Goal: Information Seeking & Learning: Learn about a topic

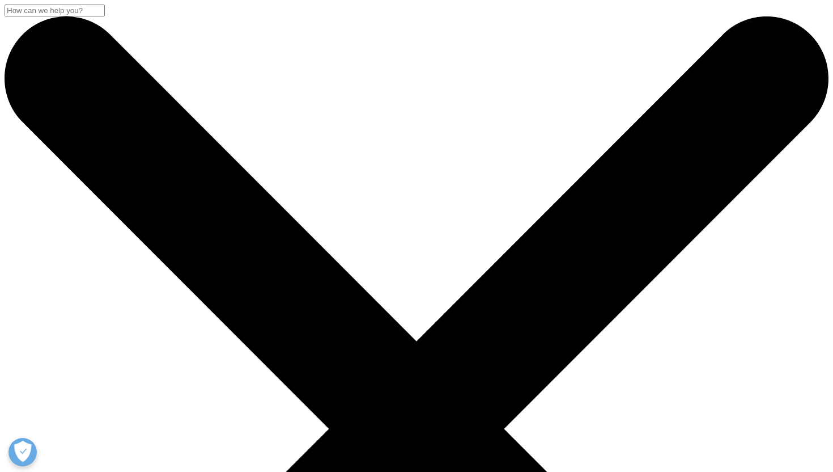
scroll to position [439, 669]
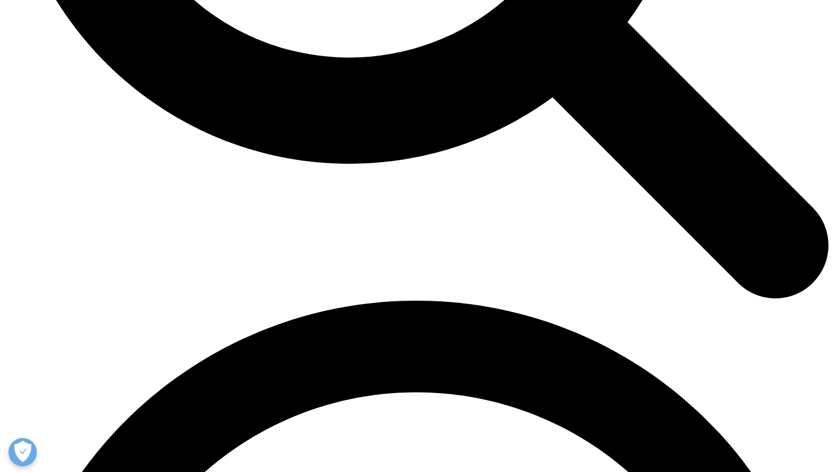
scroll to position [1371, 0]
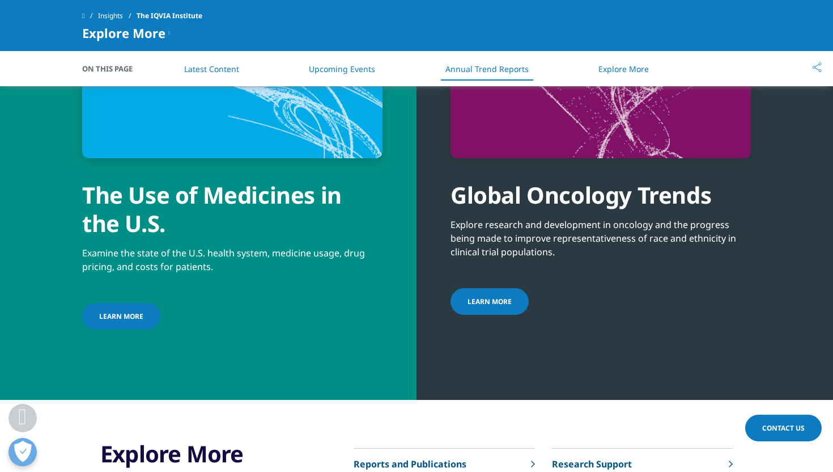
scroll to position [4121, 0]
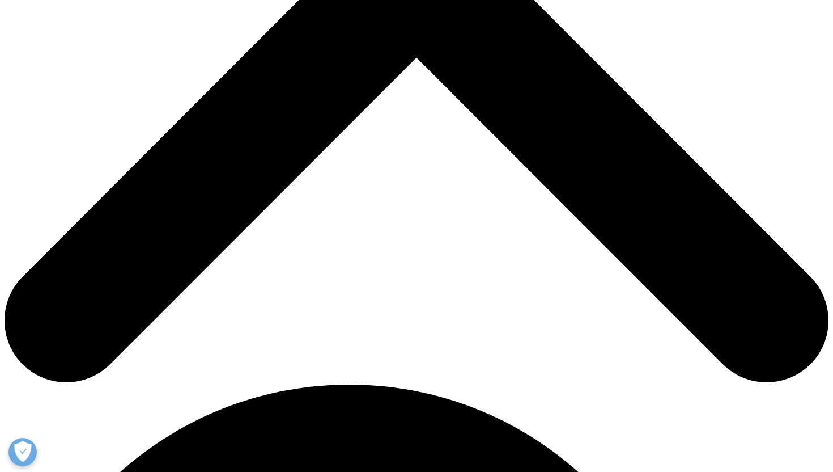
scroll to position [460, 0]
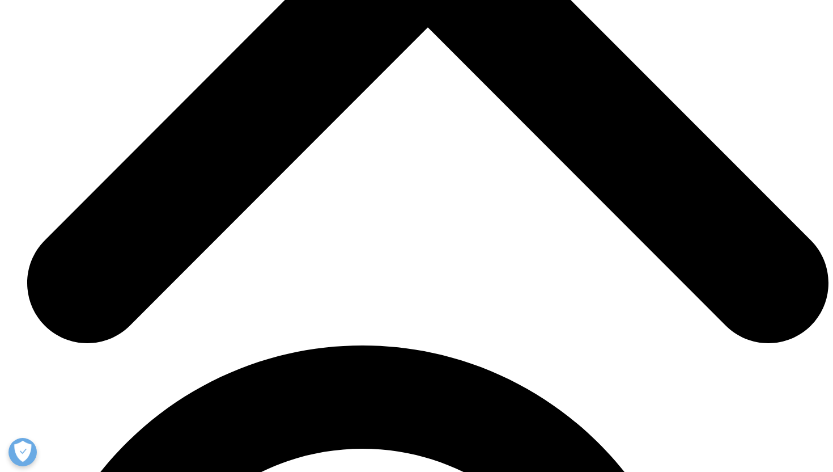
scroll to position [4114, 0]
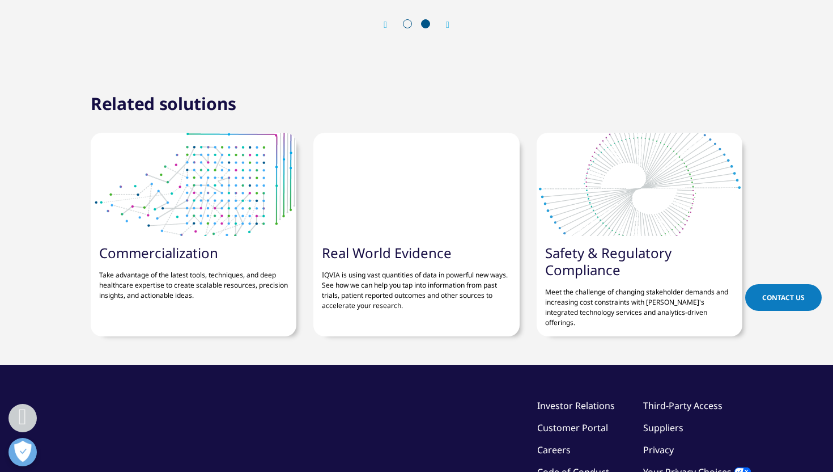
scroll to position [4453, 0]
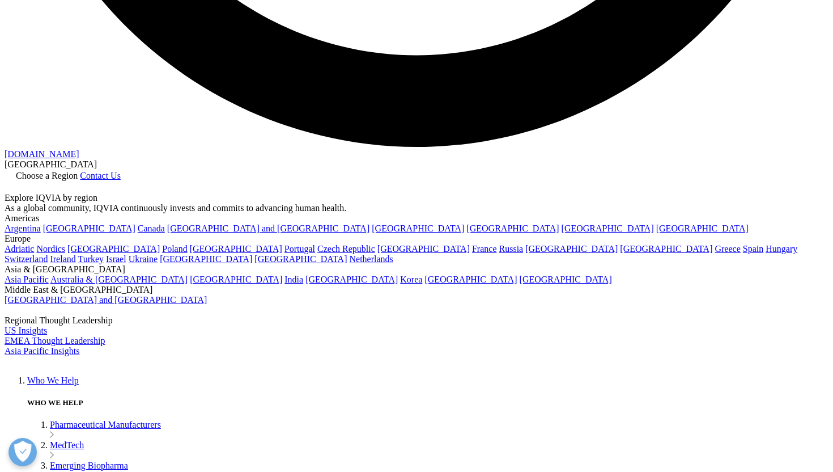
scroll to position [2350, 0]
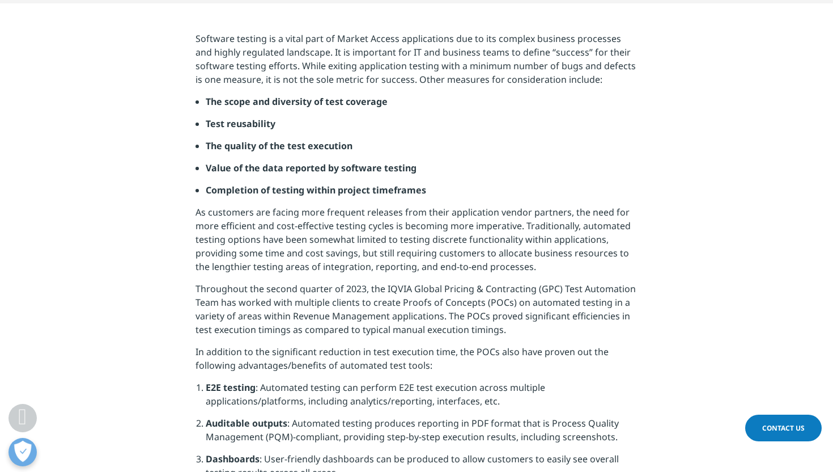
scroll to position [511, 0]
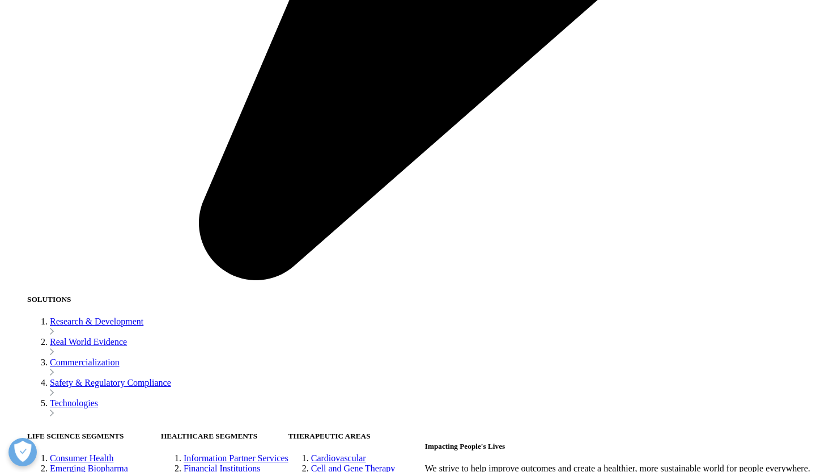
scroll to position [1876, 0]
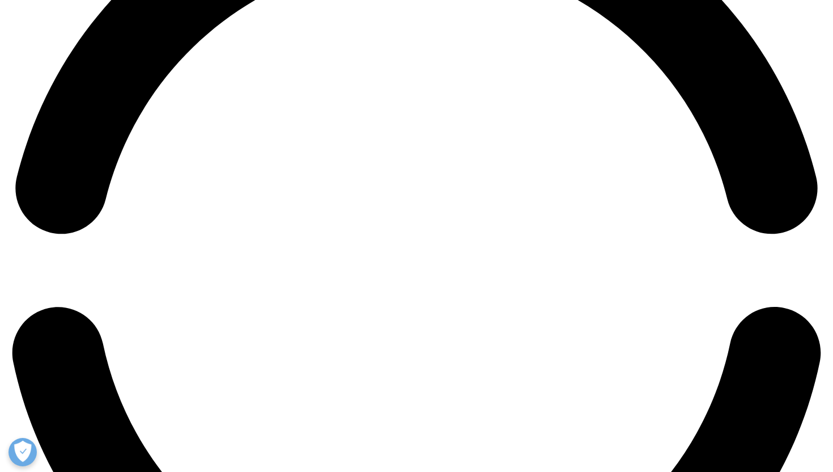
scroll to position [1805, 0]
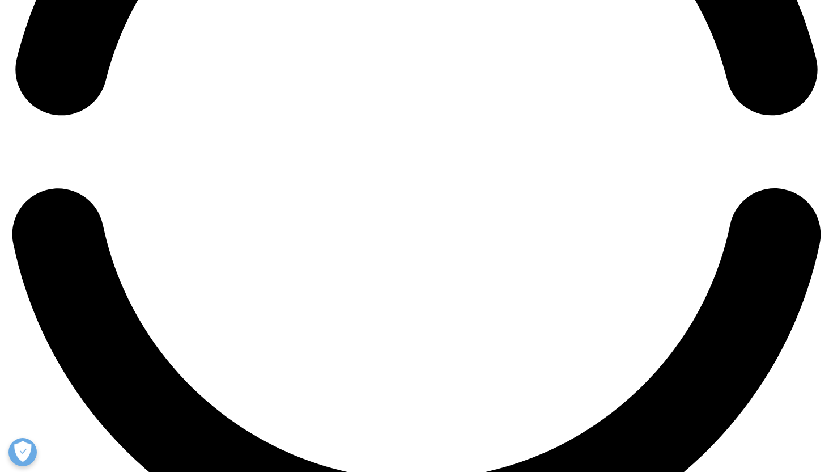
scroll to position [1926, 0]
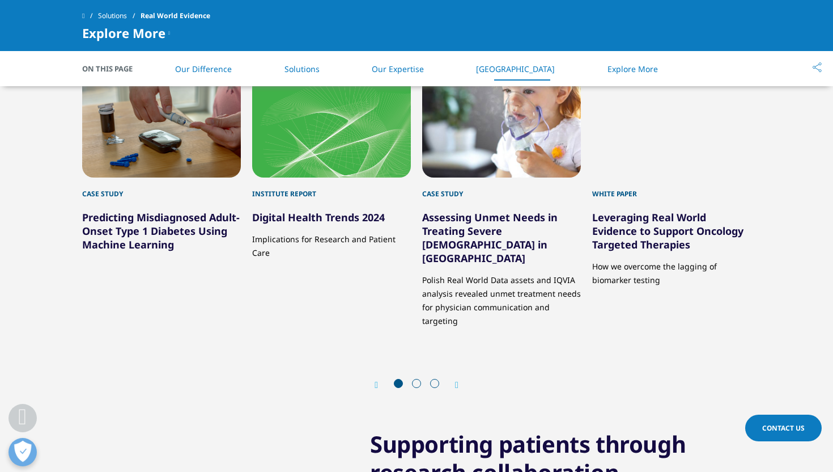
click at [418, 379] on span at bounding box center [416, 383] width 9 height 9
click at [457, 380] on icon "Next slide" at bounding box center [456, 384] width 3 height 9
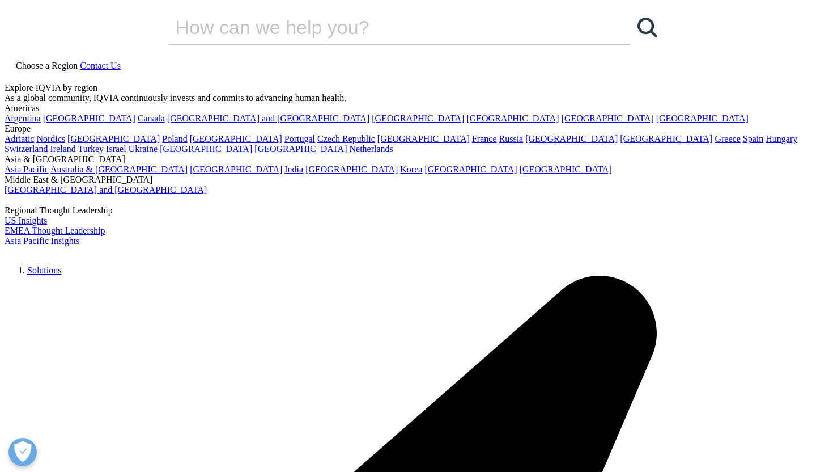
scroll to position [32, 0]
